Goal: Task Accomplishment & Management: Manage account settings

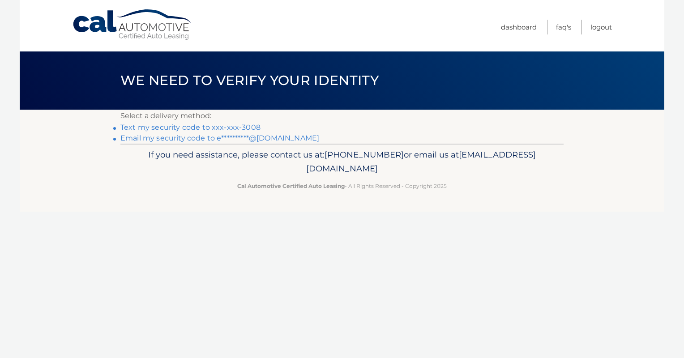
click at [176, 140] on link "**********" at bounding box center [219, 138] width 199 height 9
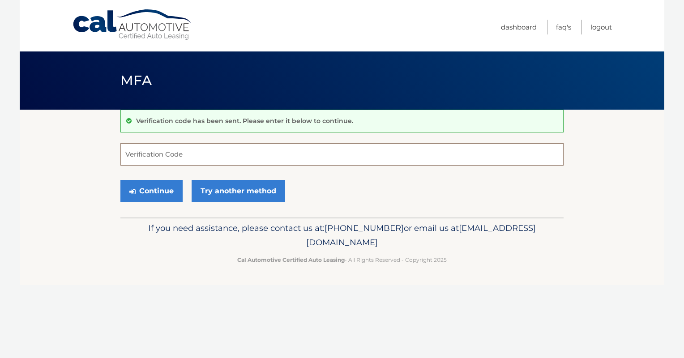
click at [143, 157] on input "Verification Code" at bounding box center [341, 154] width 443 height 22
type input "439454"
click at [151, 190] on button "Continue" at bounding box center [151, 191] width 62 height 22
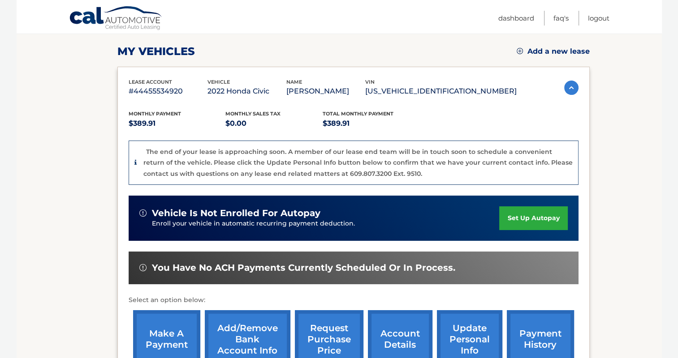
scroll to position [134, 0]
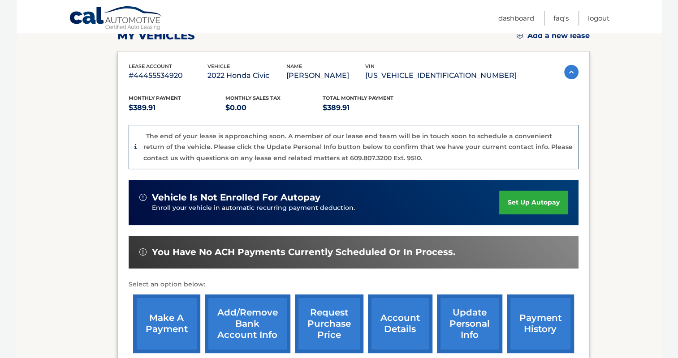
click at [156, 322] on link "make a payment" at bounding box center [166, 324] width 67 height 59
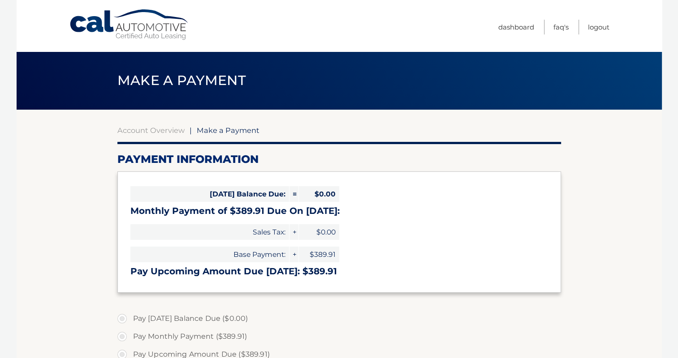
select select "ZGE3ZWEzZGUtZmJlNi00ZDc0LWI5ZjgtNDY2N2U5NDJlMThk"
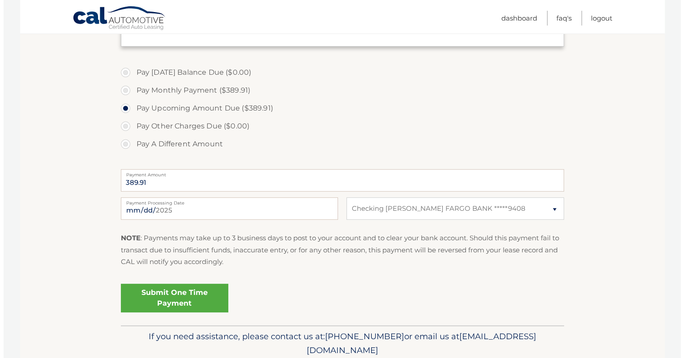
scroll to position [269, 0]
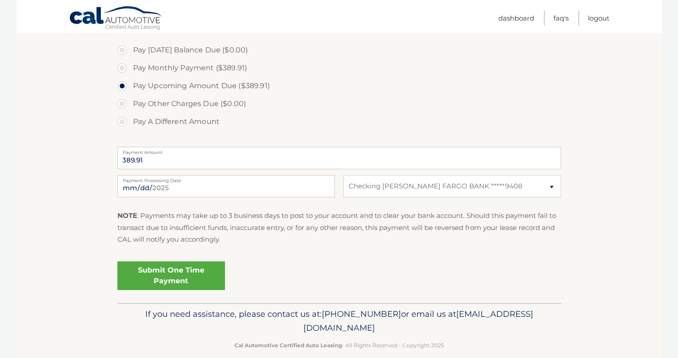
click at [154, 277] on link "Submit One Time Payment" at bounding box center [170, 276] width 107 height 29
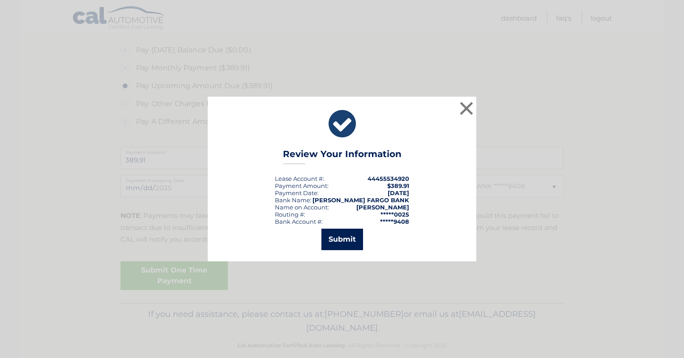
click at [344, 238] on button "Submit" at bounding box center [343, 239] width 42 height 21
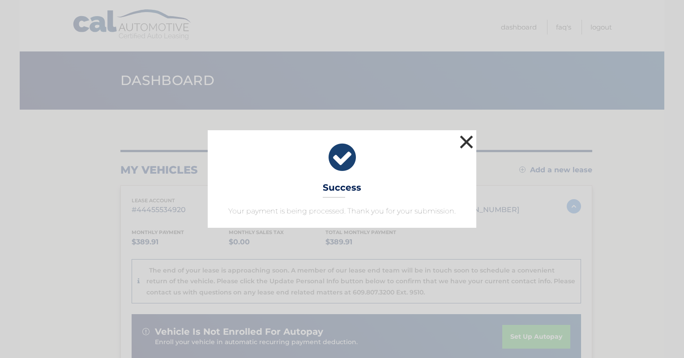
click at [465, 138] on button "×" at bounding box center [467, 142] width 18 height 18
